Goal: Task Accomplishment & Management: Manage account settings

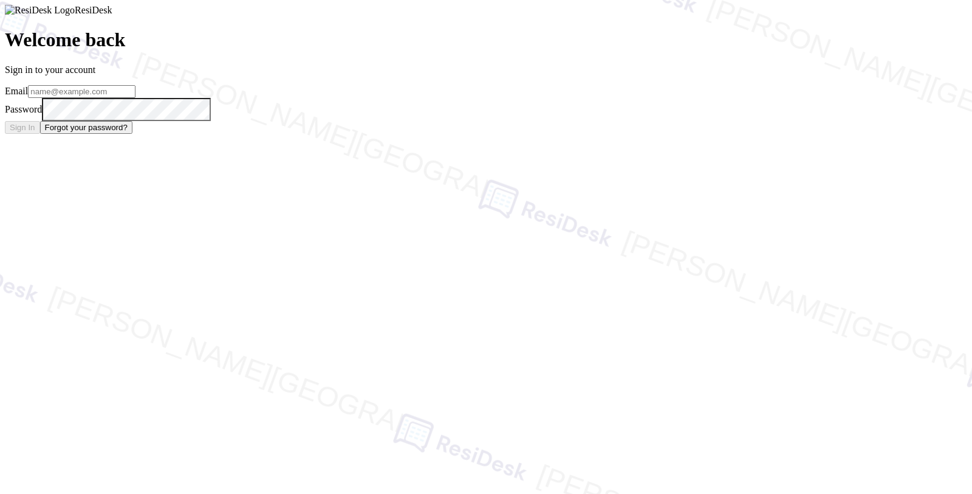
click at [136, 98] on input "email" at bounding box center [82, 91] width 108 height 13
click at [136, 98] on input "amo" at bounding box center [82, 91] width 108 height 13
type input "[EMAIL_ADDRESS][PERSON_NAME][DOMAIN_NAME]"
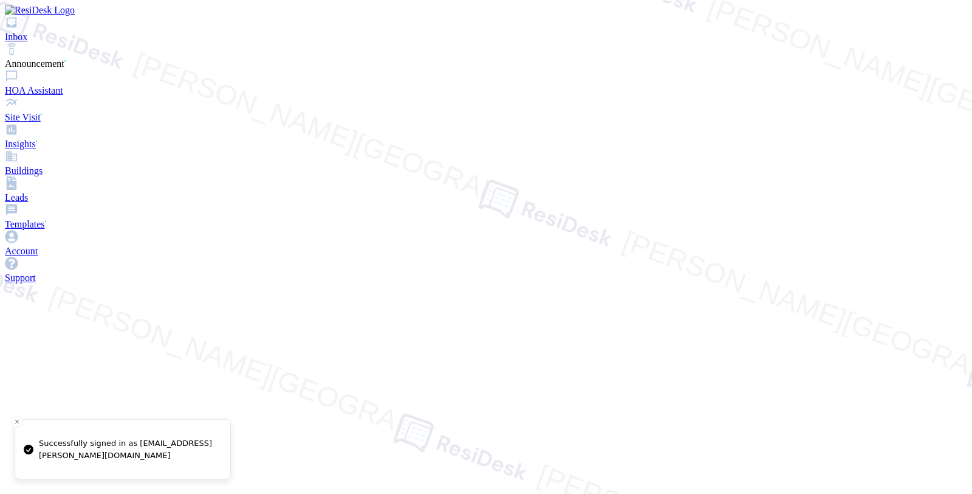
click at [17, 28] on icon at bounding box center [12, 23] width 10 height 10
